Goal: Check status: Check status

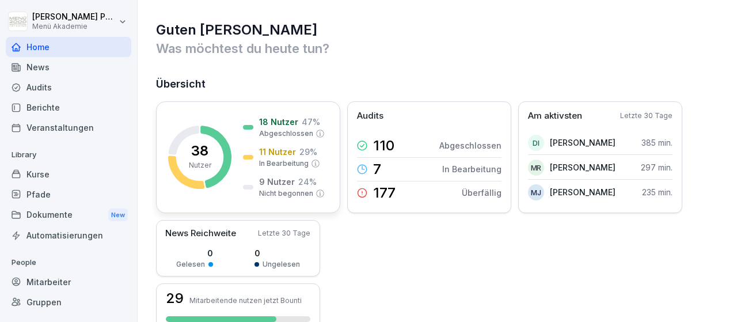
click at [283, 153] on p "11 Nutzer" at bounding box center [277, 152] width 37 height 12
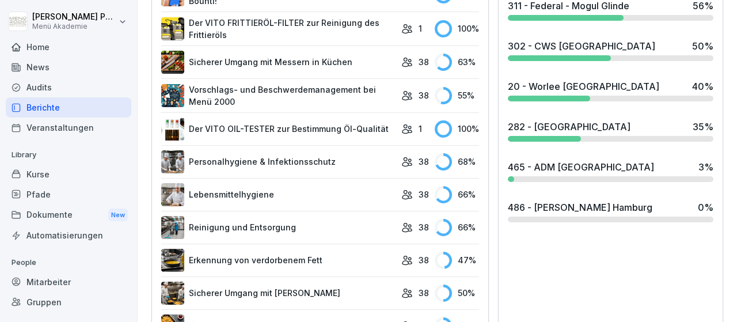
scroll to position [468, 0]
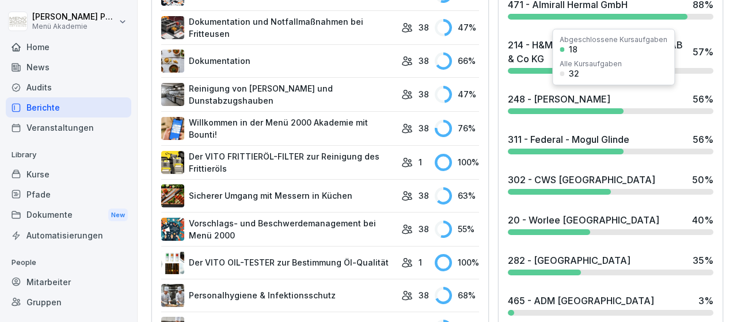
click at [543, 97] on div "248 - [PERSON_NAME]" at bounding box center [559, 99] width 103 height 14
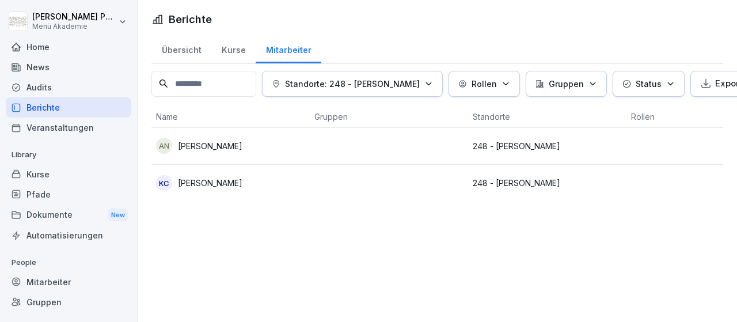
click at [541, 147] on p "248 - [PERSON_NAME]" at bounding box center [547, 146] width 149 height 12
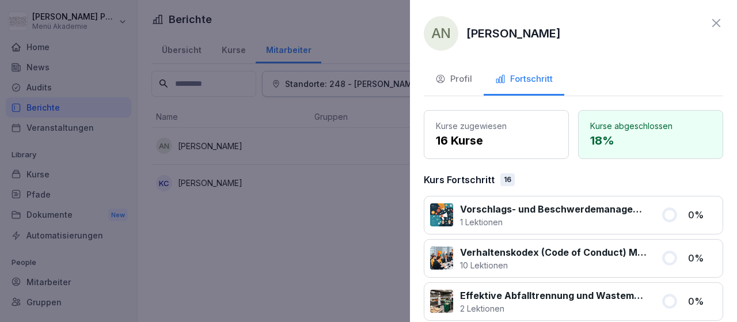
click at [720, 22] on icon at bounding box center [717, 23] width 14 height 14
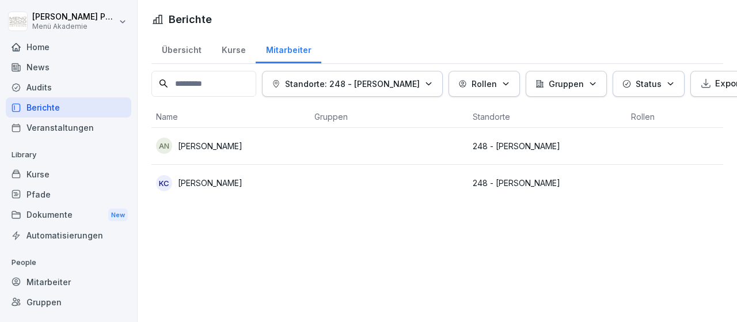
click at [545, 178] on p "248 - [PERSON_NAME]" at bounding box center [547, 183] width 149 height 12
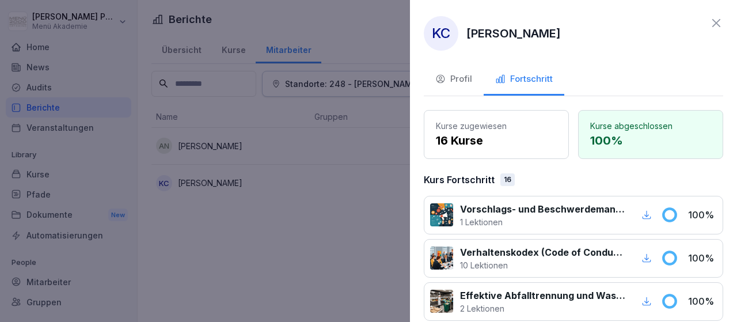
click at [722, 23] on icon at bounding box center [717, 23] width 14 height 14
